Goal: Use online tool/utility: Utilize a website feature to perform a specific function

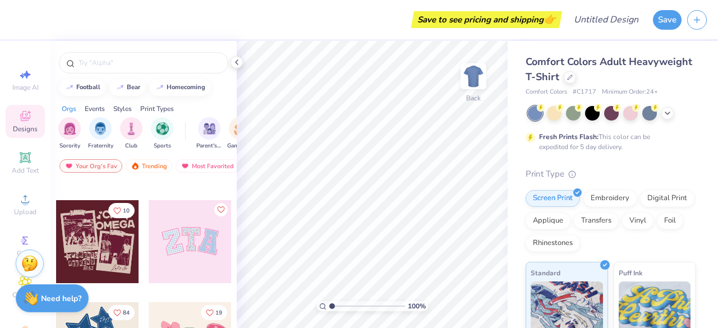
scroll to position [189, 0]
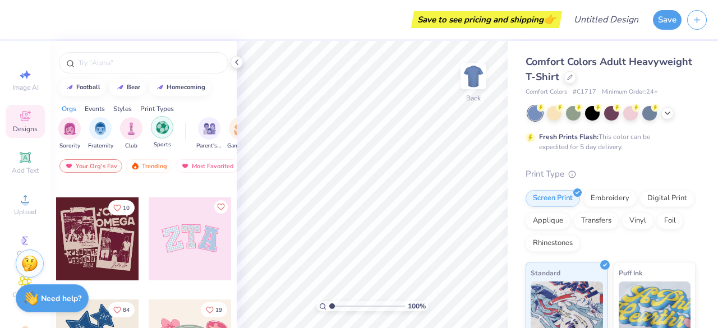
click at [167, 127] on img "filter for Sports" at bounding box center [162, 127] width 13 height 13
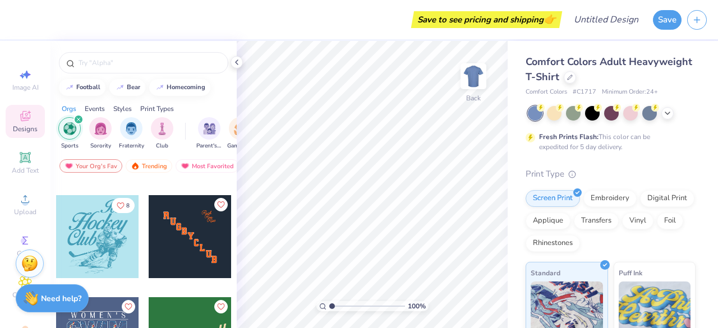
scroll to position [291, 0]
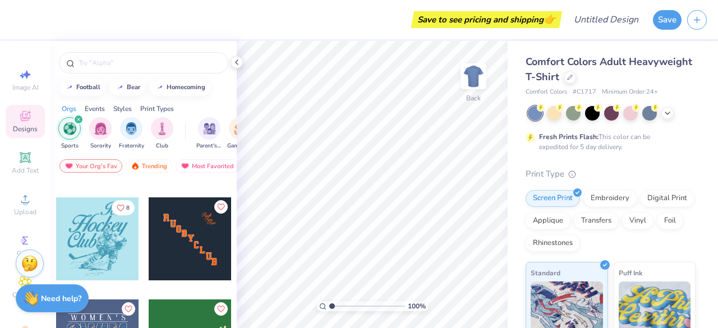
click at [91, 238] on div at bounding box center [97, 238] width 83 height 83
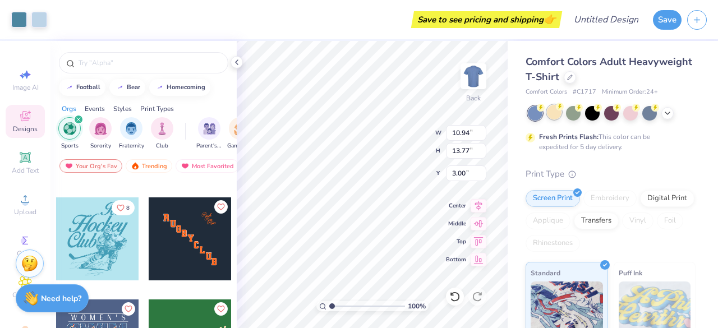
click at [554, 115] on div at bounding box center [554, 112] width 15 height 15
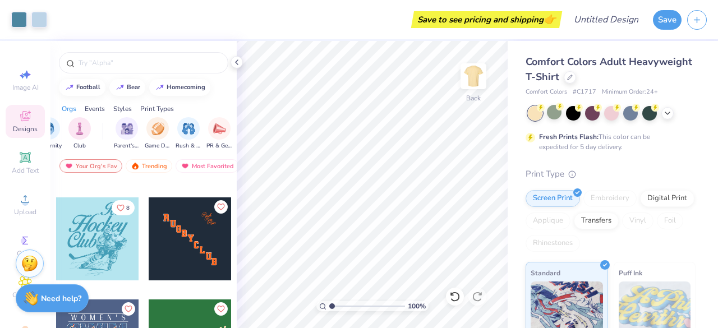
scroll to position [0, 84]
click at [153, 131] on img "filter for Game Day" at bounding box center [156, 128] width 13 height 13
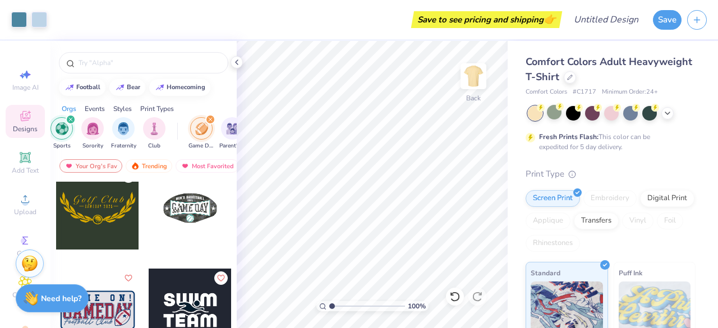
scroll to position [0, 0]
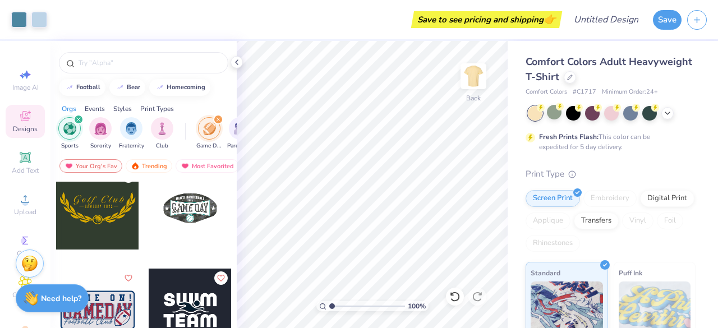
click at [71, 130] on img "filter for Sports" at bounding box center [69, 128] width 13 height 13
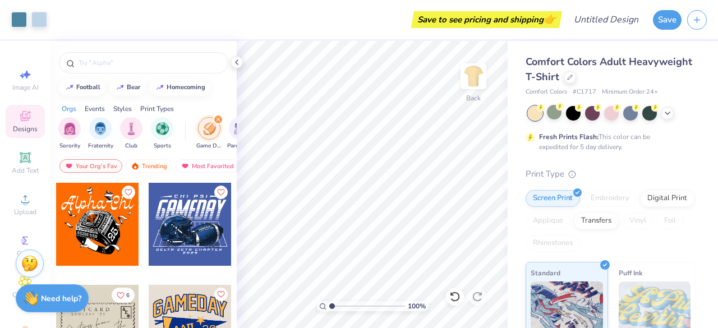
scroll to position [2040, 0]
click at [161, 241] on div at bounding box center [190, 224] width 83 height 83
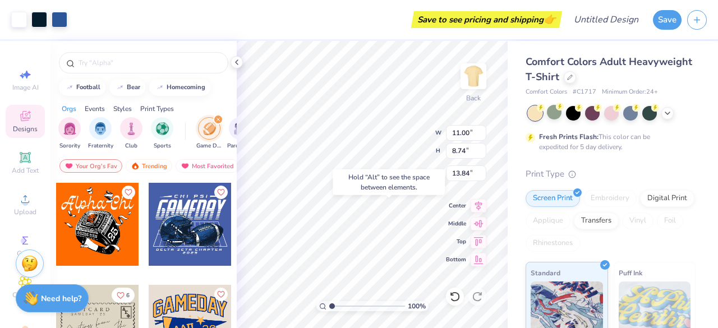
type input "13.84"
click at [359, 167] on div "Hold “Alt” to see the space between elements." at bounding box center [388, 182] width 119 height 33
type input "10.94"
type input "13.77"
type input "3.00"
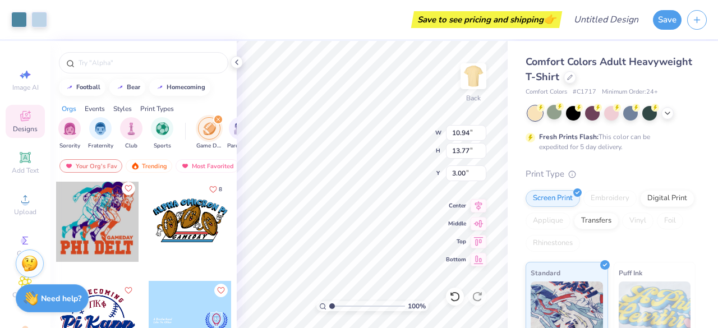
scroll to position [2247, 0]
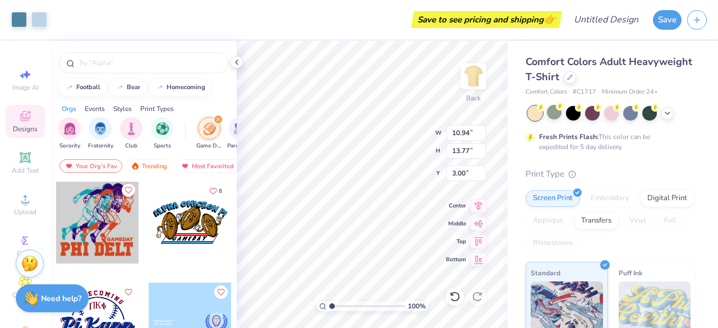
click at [167, 233] on div at bounding box center [190, 222] width 83 height 83
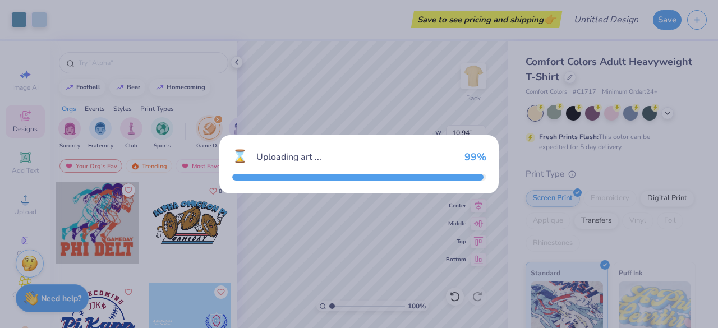
type input "10.25"
type input "6.01"
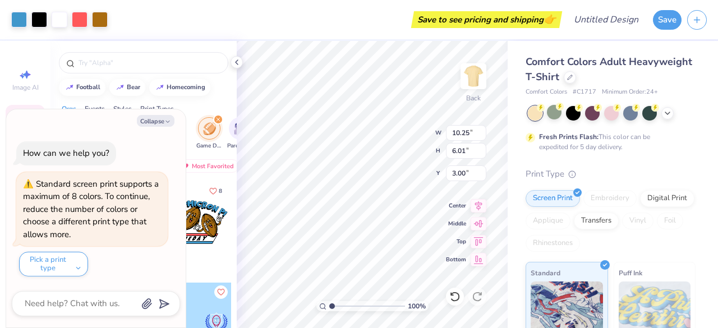
type textarea "x"
type input "11.00"
type input "8.74"
type input "13.84"
type textarea "x"
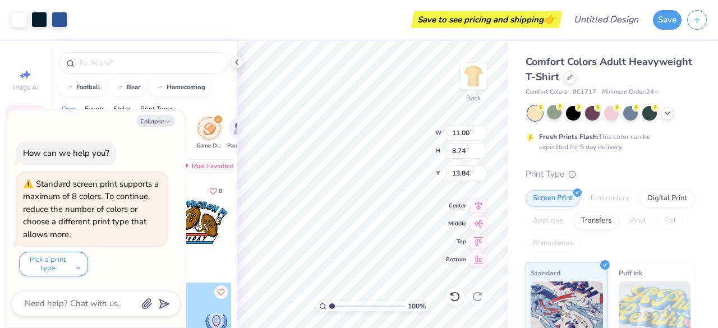
type input "11.25"
click at [159, 122] on button "Collapse" at bounding box center [156, 121] width 38 height 12
type textarea "x"
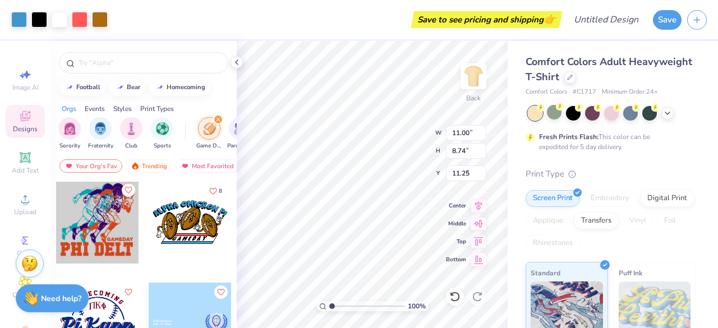
type input "10.25"
type input "6.01"
type input "3.00"
type input "0.48"
type input "0.61"
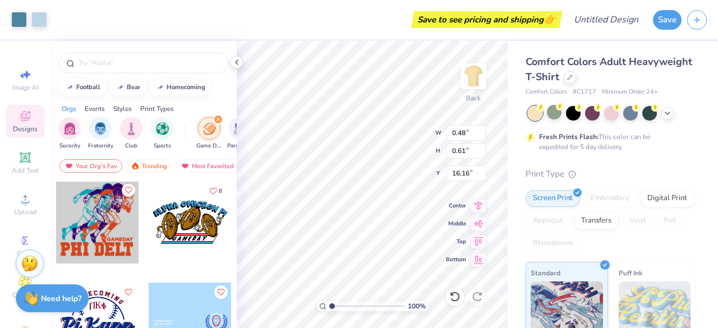
type input "16.16"
type input "10.25"
type input "6.01"
type input "3.00"
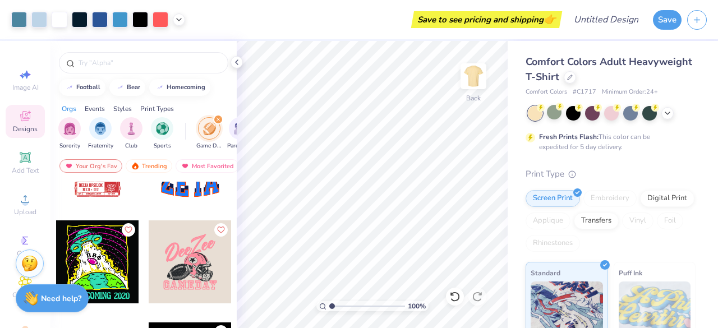
scroll to position [2630, 0]
